Goal: Navigation & Orientation: Find specific page/section

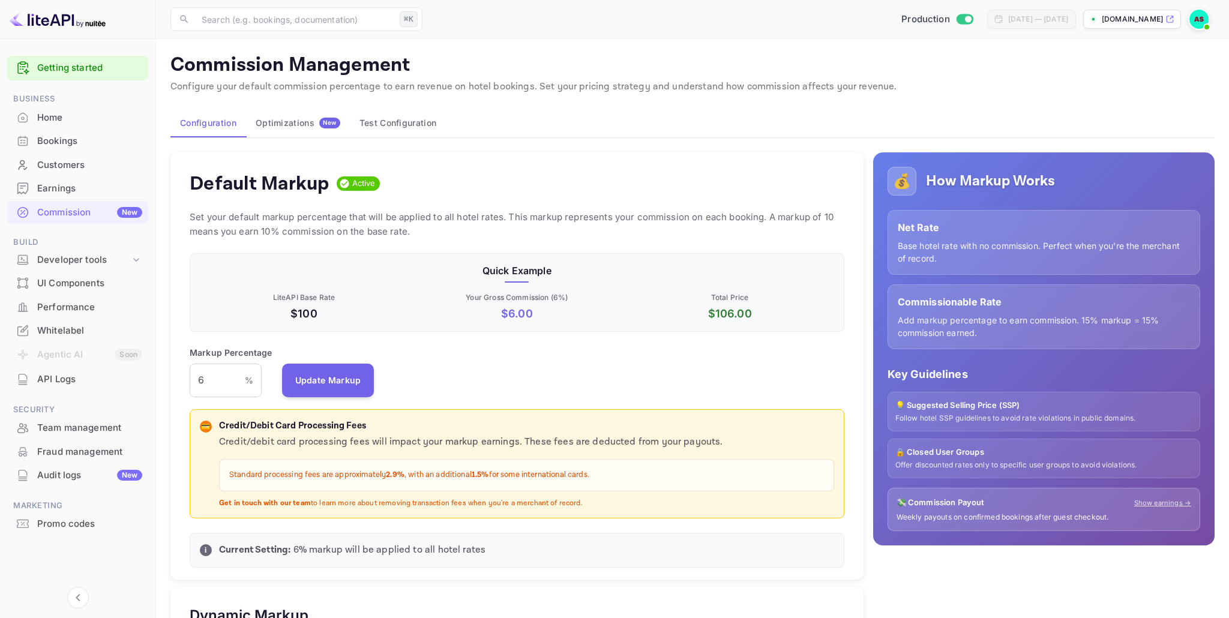
scroll to position [213, 655]
click at [294, 128] on div "Optimizations New" at bounding box center [298, 123] width 85 height 11
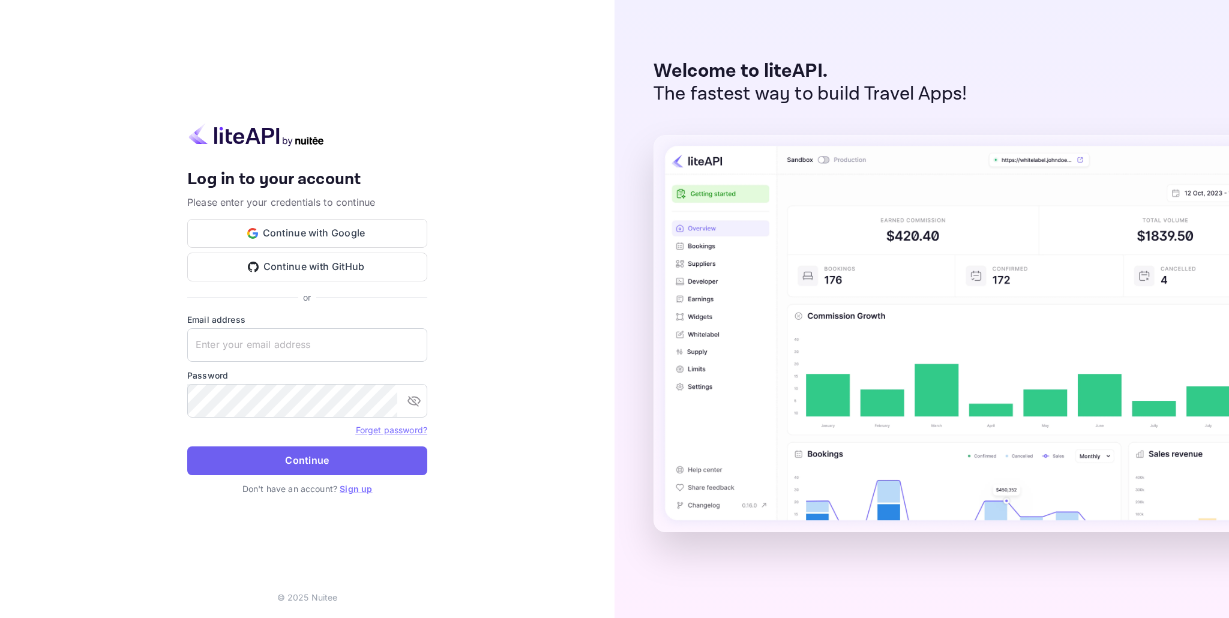
type input "elatourismtechnologies@gmail.com"
click at [297, 460] on button "Continue" at bounding box center [307, 460] width 240 height 29
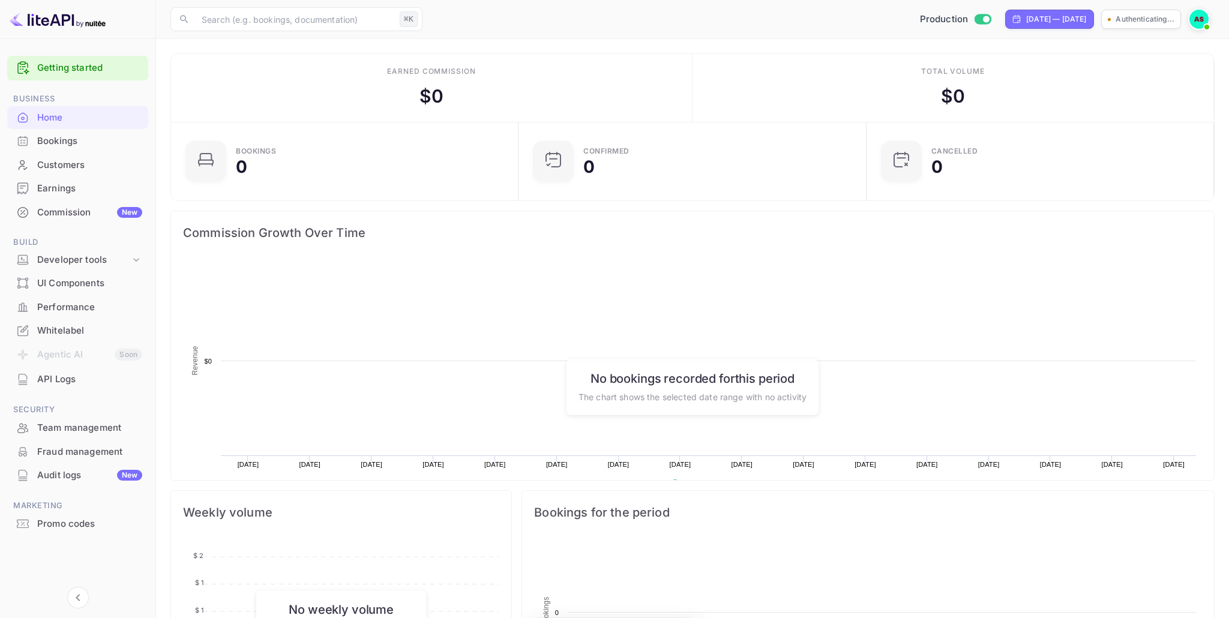
scroll to position [195, 340]
click at [70, 209] on div "Commission New" at bounding box center [89, 213] width 105 height 14
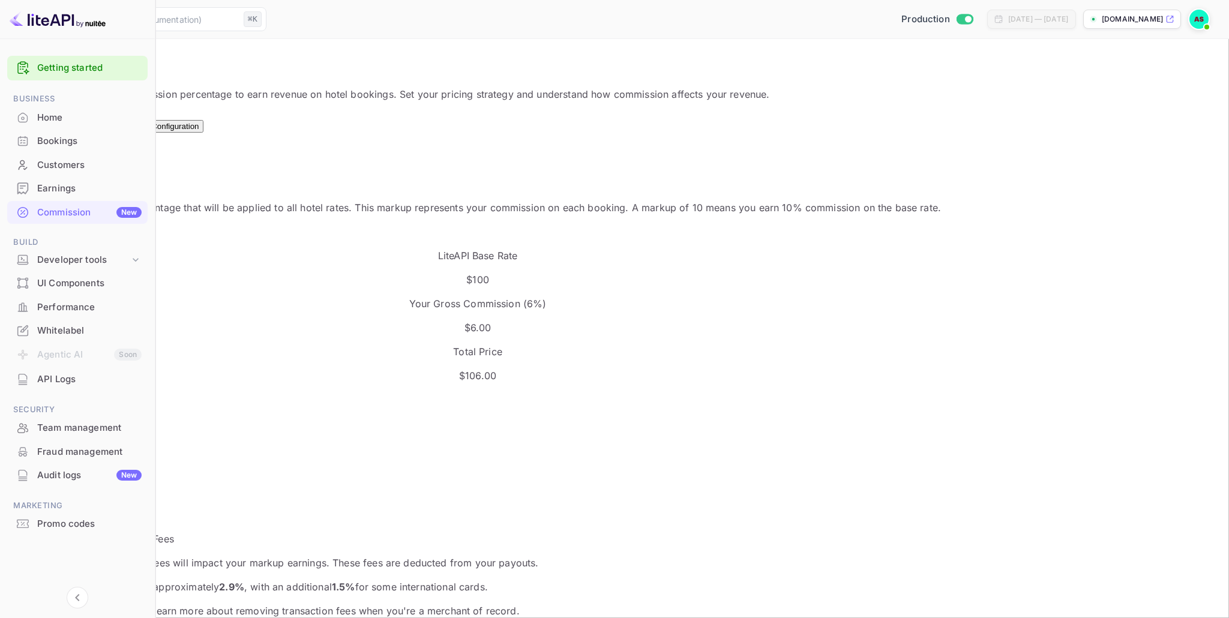
scroll to position [213, 655]
click at [125, 123] on div "Optimizations New" at bounding box center [100, 122] width 49 height 18
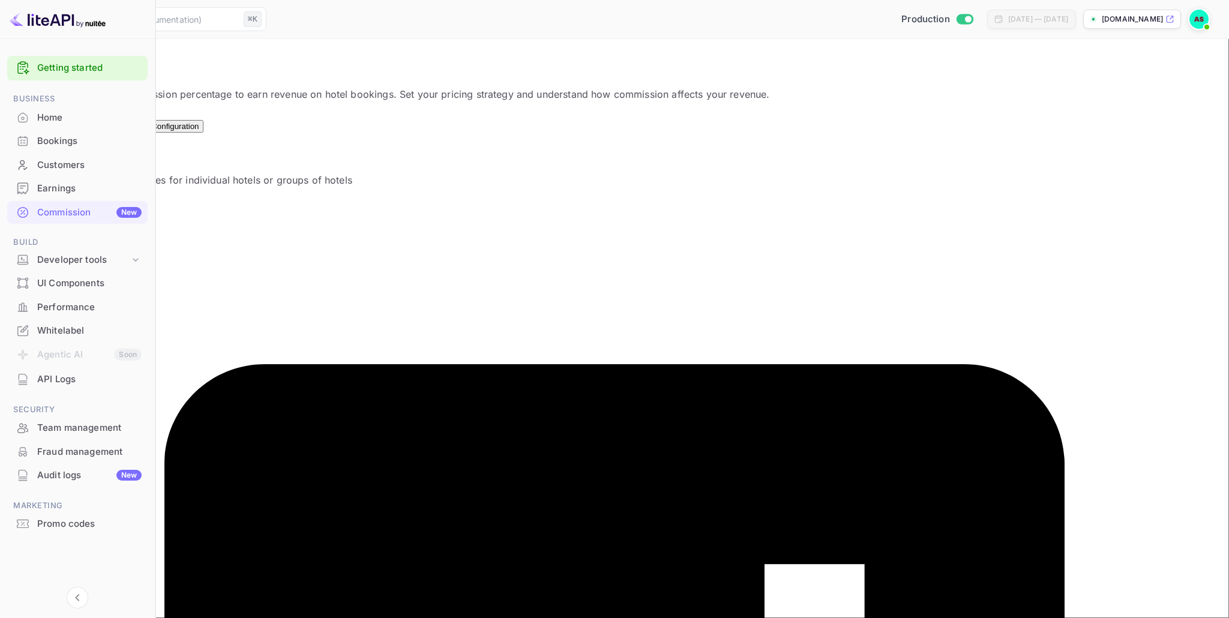
click at [203, 124] on button "Test Configuration" at bounding box center [167, 126] width 74 height 13
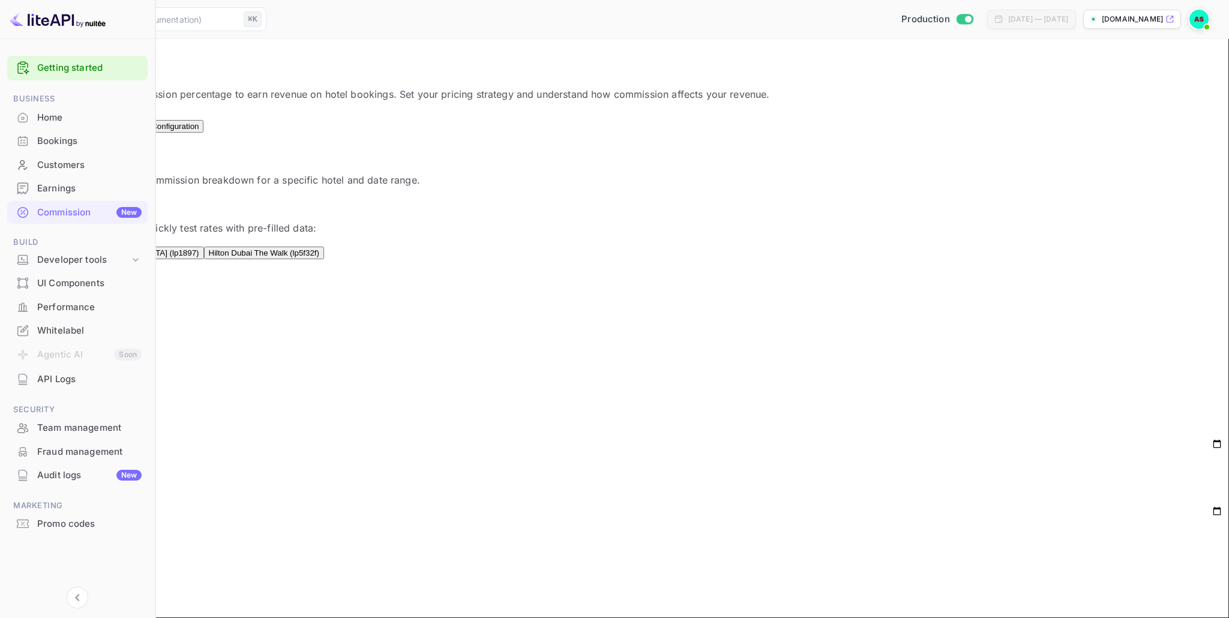
click at [125, 124] on div "Optimizations New" at bounding box center [100, 122] width 49 height 18
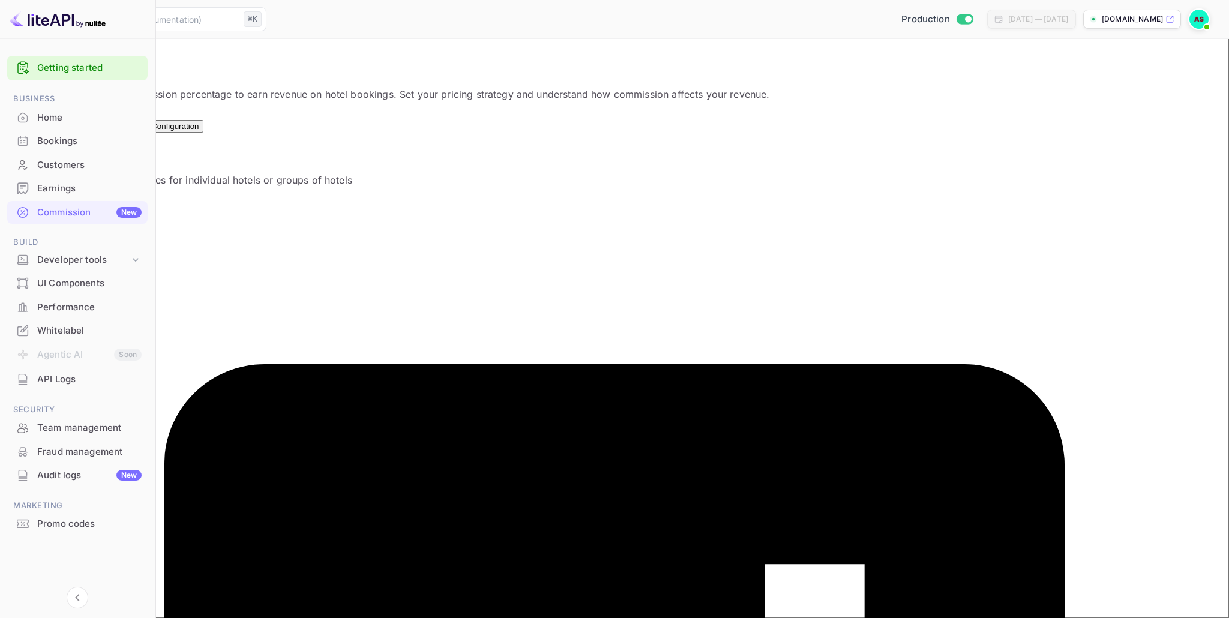
click at [71, 123] on button "Configuration" at bounding box center [42, 126] width 57 height 13
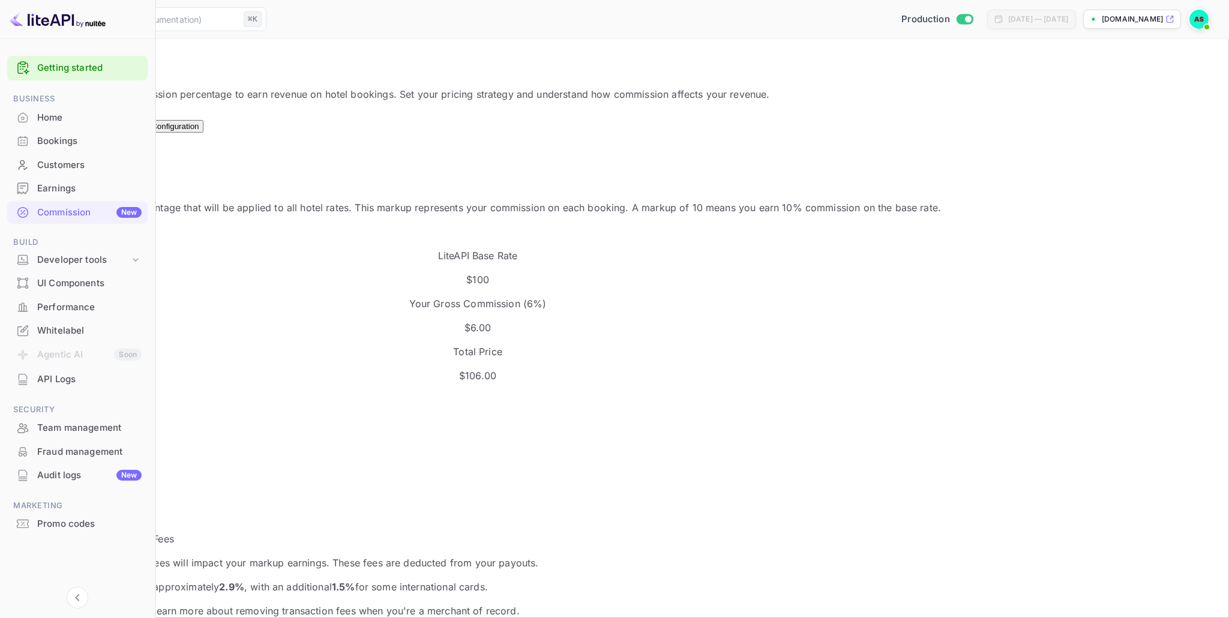
scroll to position [213, 655]
click at [63, 331] on div "Whitelabel" at bounding box center [89, 331] width 104 height 14
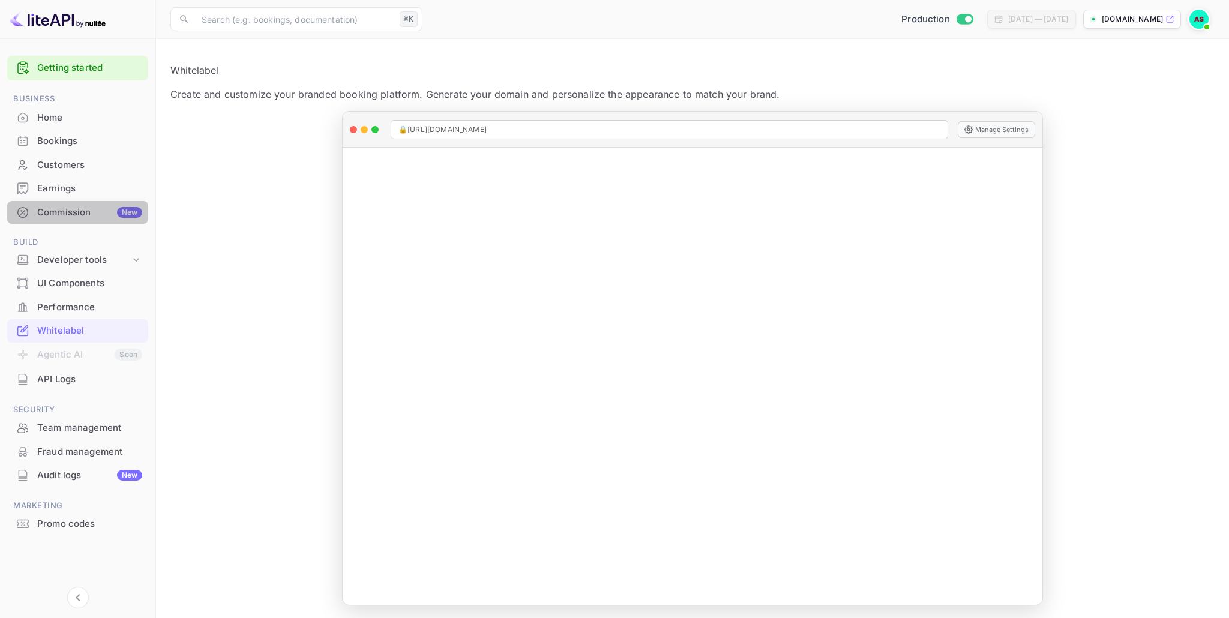
click at [67, 211] on div "Commission New" at bounding box center [89, 213] width 105 height 14
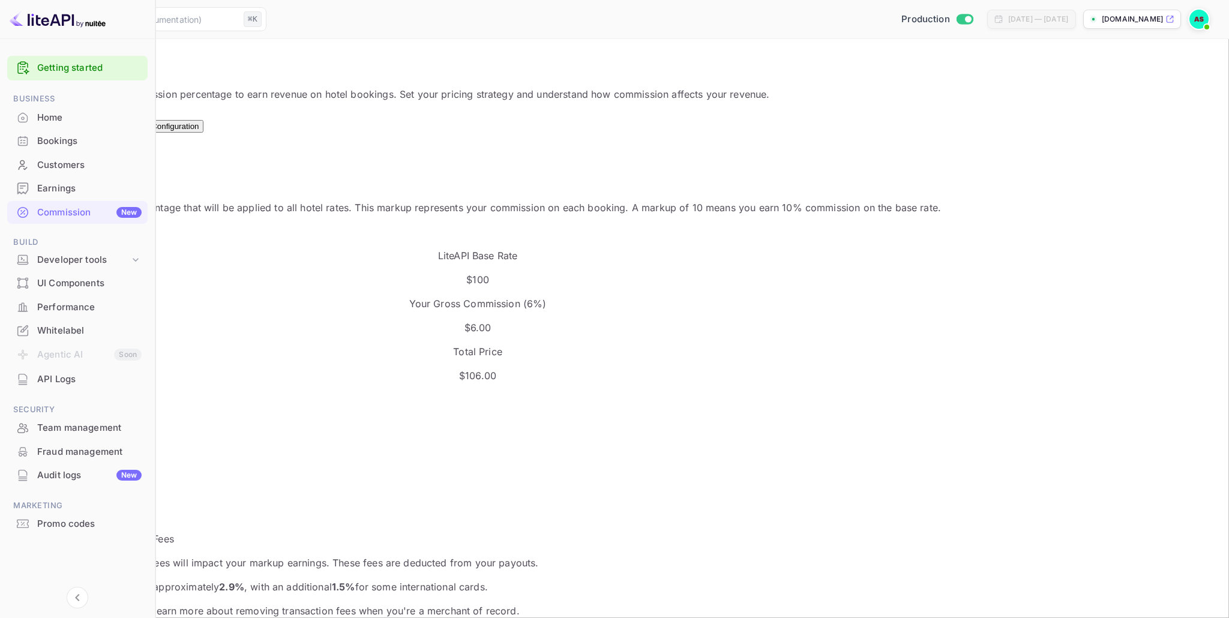
scroll to position [213, 655]
